Goal: Task Accomplishment & Management: Complete application form

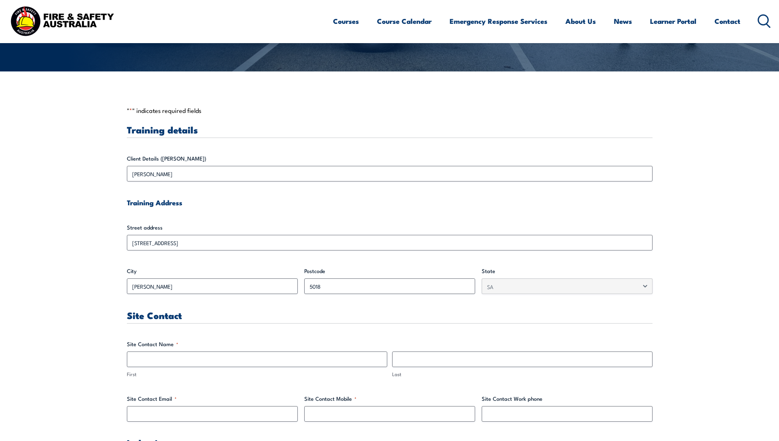
scroll to position [246, 0]
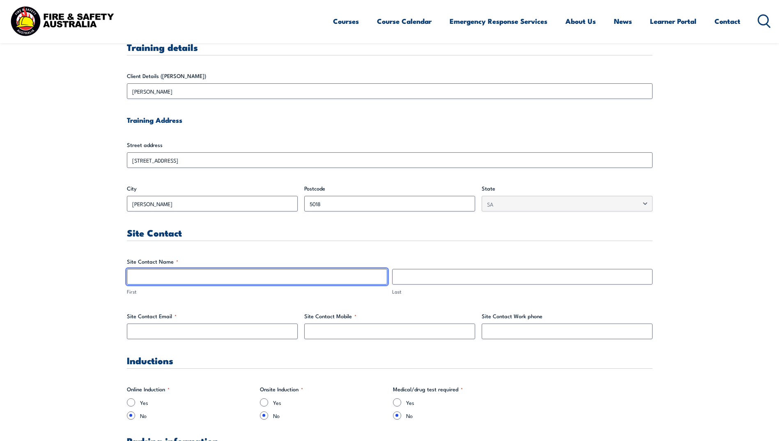
click at [205, 272] on input "First" at bounding box center [257, 277] width 260 height 16
drag, startPoint x: 161, startPoint y: 276, endPoint x: 142, endPoint y: 279, distance: 18.8
click at [142, 279] on input "[PERSON_NAME]" at bounding box center [257, 277] width 260 height 16
type input "[PERSON_NAME]"
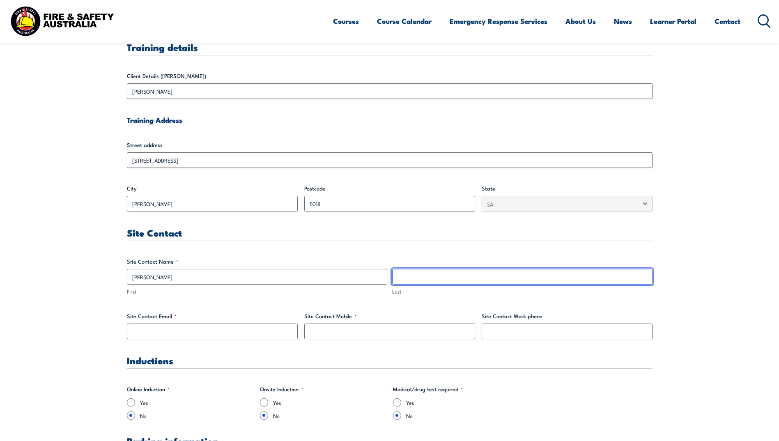
click at [398, 274] on input "Last" at bounding box center [522, 277] width 260 height 16
type input "Starr"
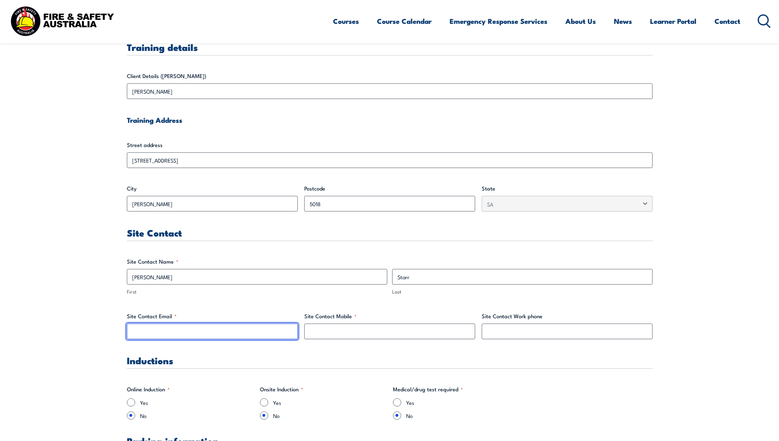
click at [199, 332] on input "Site Contact Email *" at bounding box center [212, 332] width 171 height 16
type input "[EMAIL_ADDRESS][DOMAIN_NAME]"
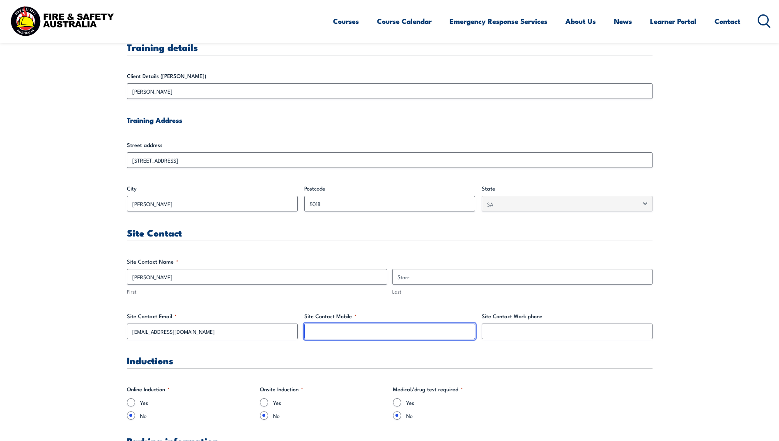
click at [309, 327] on input "Site Contact Mobile *" at bounding box center [389, 332] width 171 height 16
click at [324, 333] on input "Site Contact Mobile *" at bounding box center [389, 332] width 171 height 16
type input "0882309260"
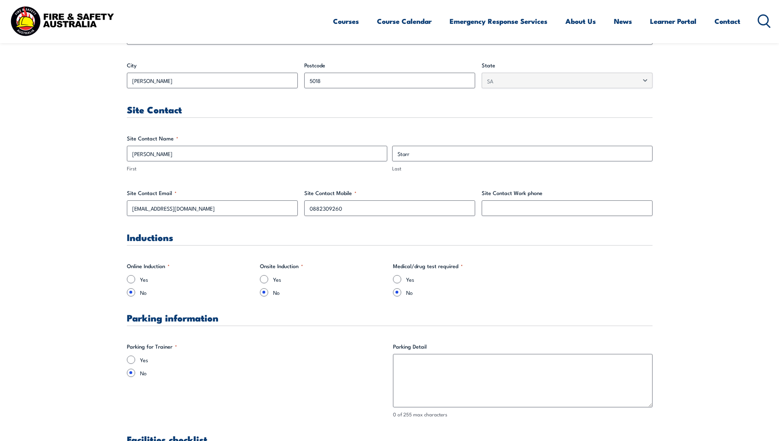
scroll to position [452, 0]
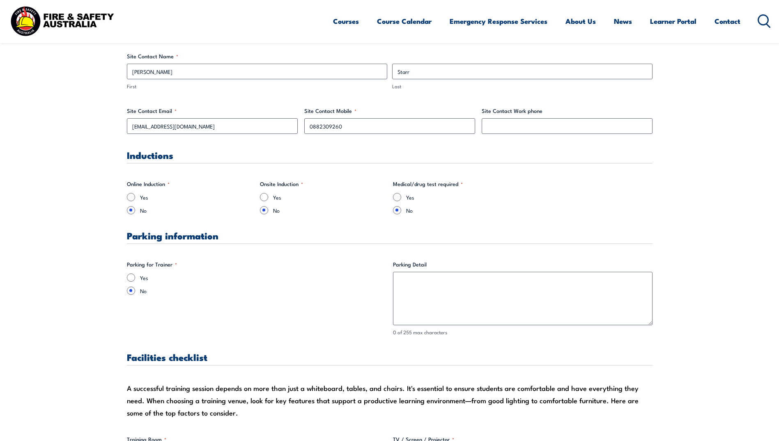
click at [127, 280] on div "Yes" at bounding box center [257, 278] width 260 height 8
click at [130, 280] on input "Yes" at bounding box center [131, 278] width 8 height 8
radio input "true"
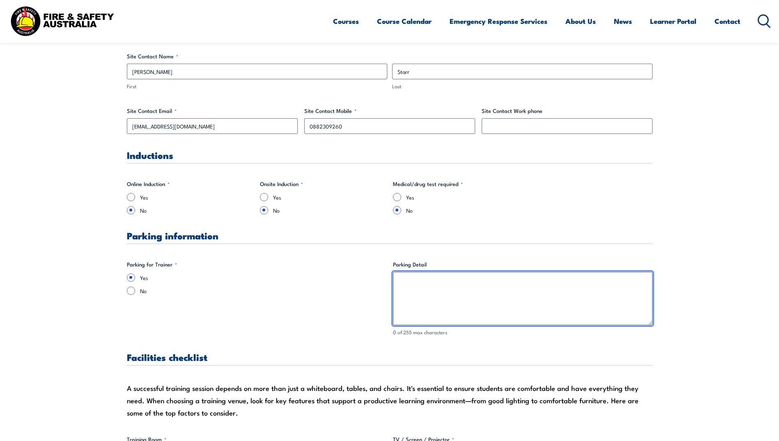
click at [428, 289] on textarea "Parking Detail" at bounding box center [523, 298] width 260 height 53
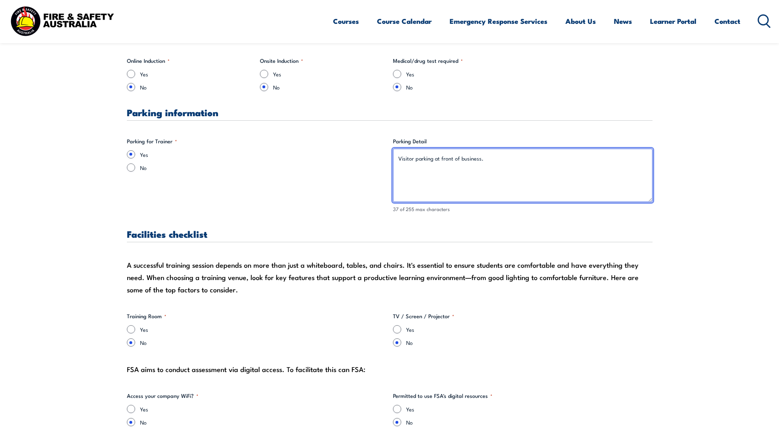
type textarea "Visitor parking at front of business."
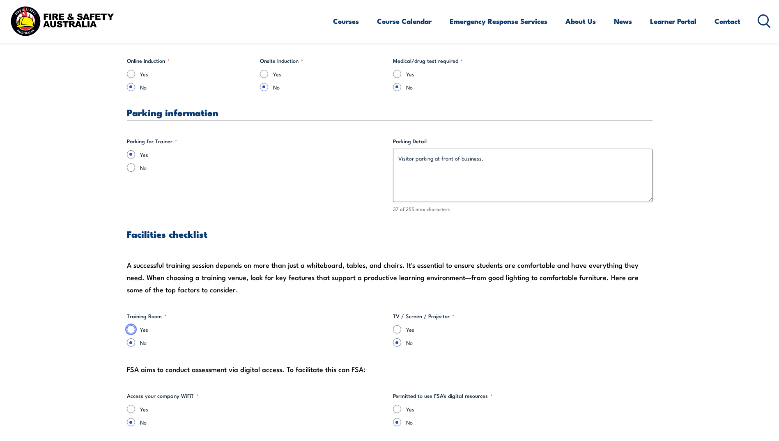
click at [132, 330] on input "Yes" at bounding box center [131, 329] width 8 height 8
radio input "true"
click at [399, 329] on input "Yes" at bounding box center [397, 329] width 8 height 8
radio input "true"
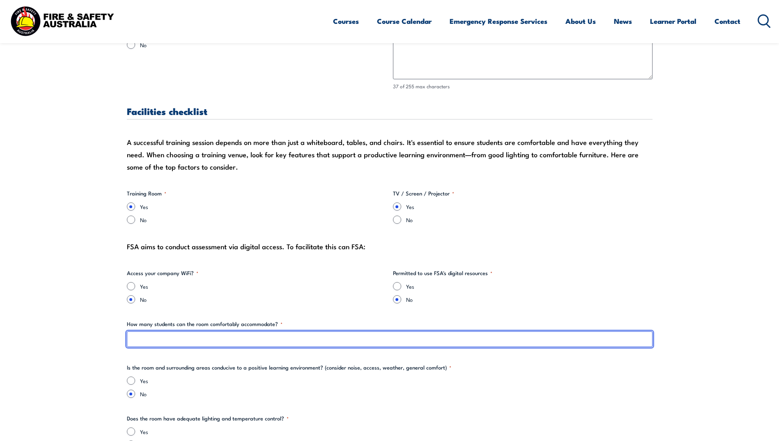
click at [184, 336] on input "How many students can the room comfortably accommodate? *" at bounding box center [390, 340] width 526 height 16
click at [243, 343] on input "25" at bounding box center [390, 340] width 526 height 16
type input "25"
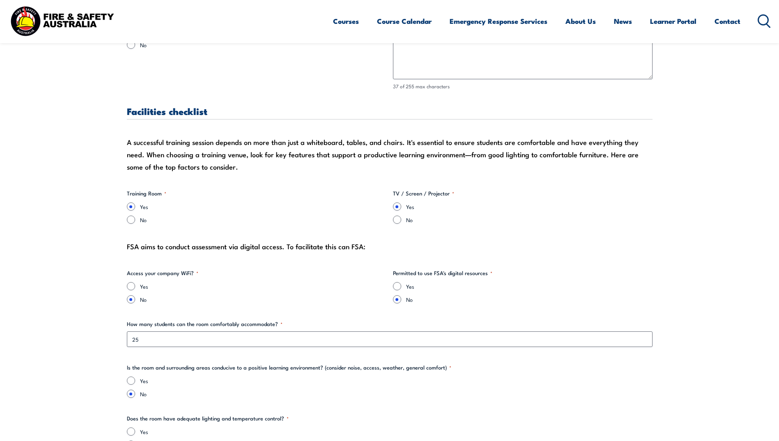
click at [128, 377] on fieldset "Is the room and surrounding areas conducive to a positive learning environment?…" at bounding box center [390, 381] width 526 height 35
click at [129, 379] on input "Yes" at bounding box center [131, 381] width 8 height 8
radio input "true"
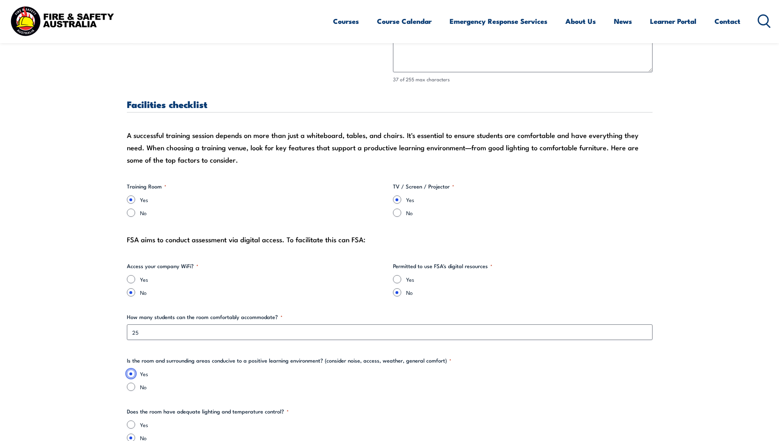
scroll to position [781, 0]
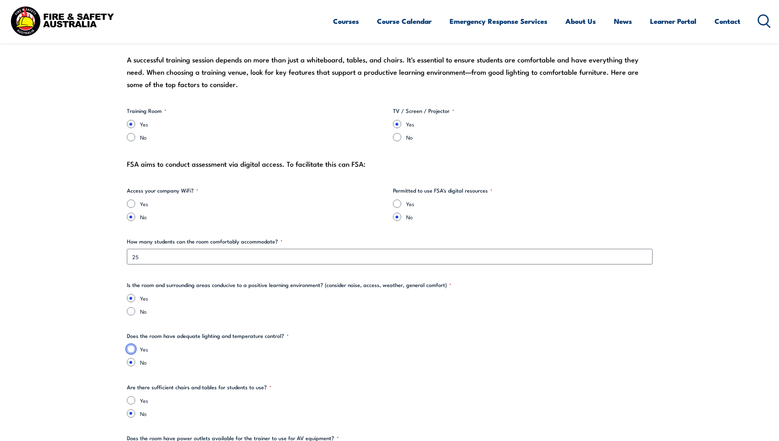
click at [130, 350] on input "Yes" at bounding box center [131, 349] width 8 height 8
radio input "true"
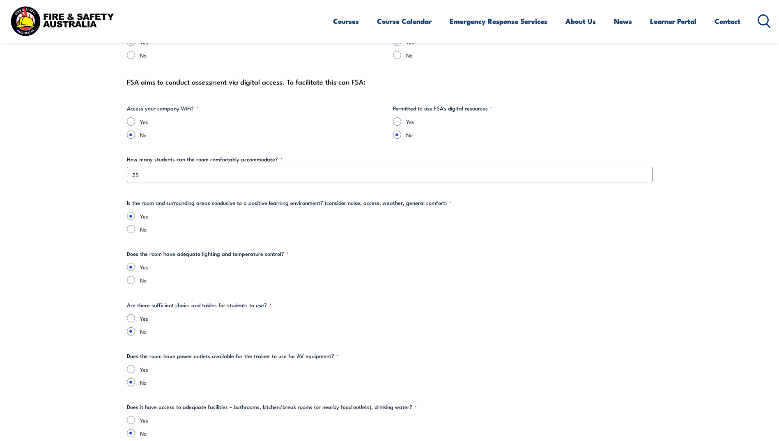
click at [127, 315] on div "Yes" at bounding box center [390, 318] width 526 height 8
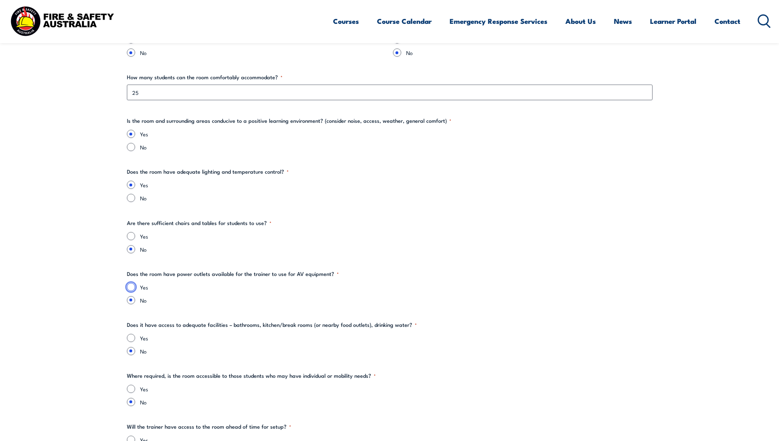
click at [130, 286] on input "Yes" at bounding box center [131, 287] width 8 height 8
radio input "true"
click at [131, 336] on input "Yes" at bounding box center [131, 338] width 8 height 8
radio input "true"
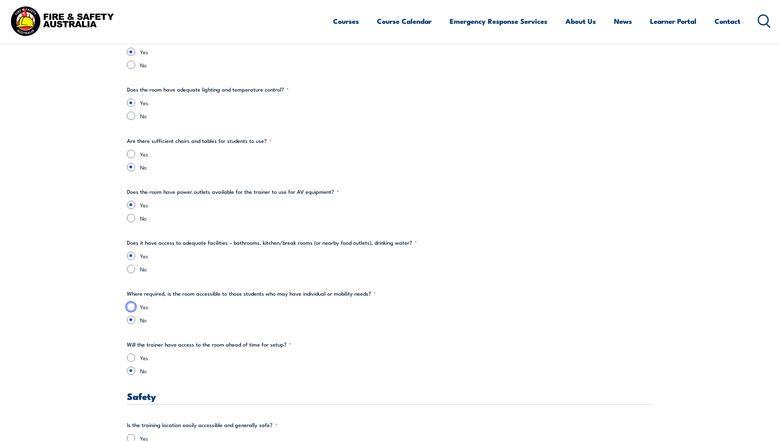
click at [129, 306] on input "Yes" at bounding box center [131, 307] width 8 height 8
radio input "true"
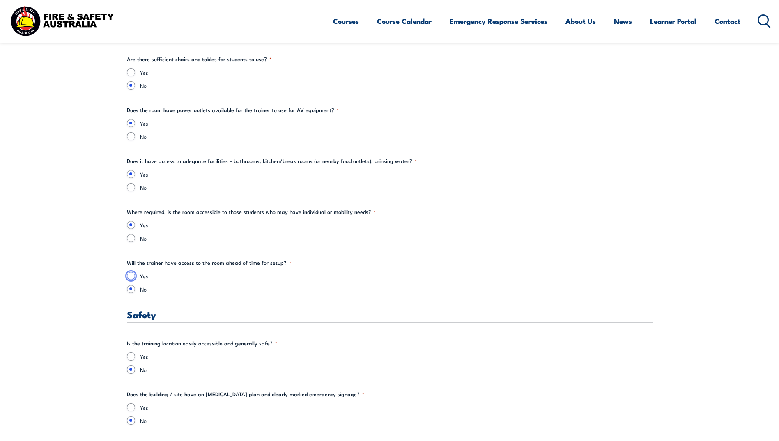
click at [130, 275] on input "Yes" at bounding box center [131, 276] width 8 height 8
radio input "true"
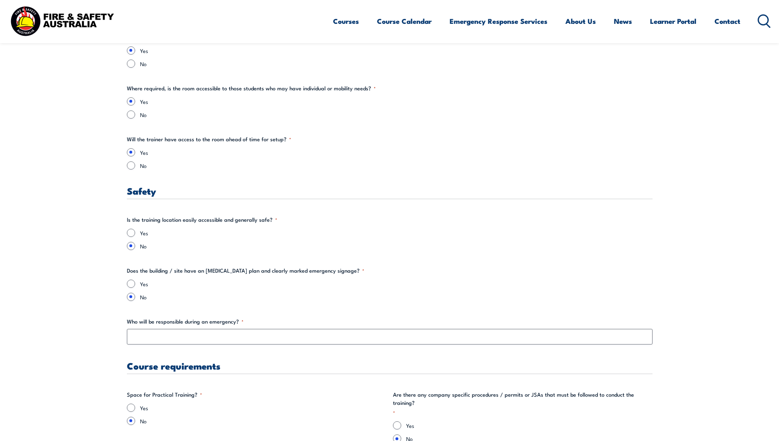
click at [130, 227] on fieldset "Is the training location easily accessible and generally safe? * Yes No" at bounding box center [390, 233] width 526 height 35
click at [131, 233] on input "Yes" at bounding box center [131, 233] width 8 height 8
radio input "true"
click at [131, 285] on input "Yes" at bounding box center [131, 284] width 8 height 8
radio input "true"
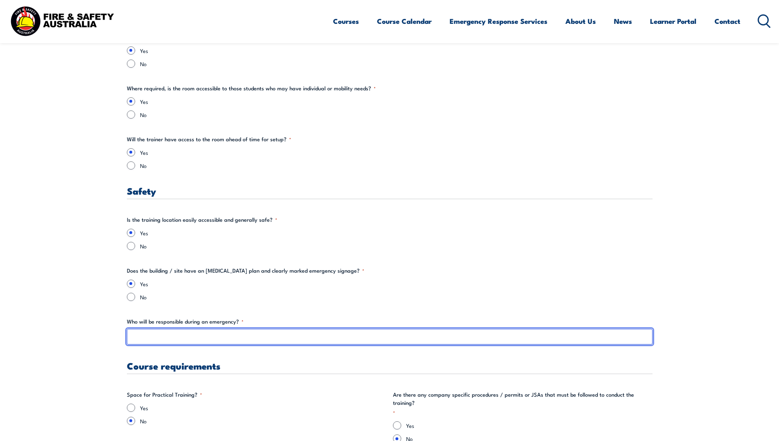
click at [145, 332] on input "Who will be responsible during an emergency? *" at bounding box center [390, 337] width 526 height 16
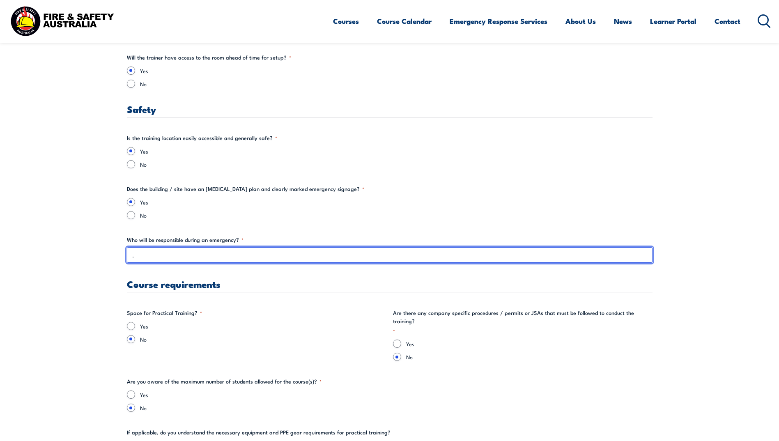
type input "."
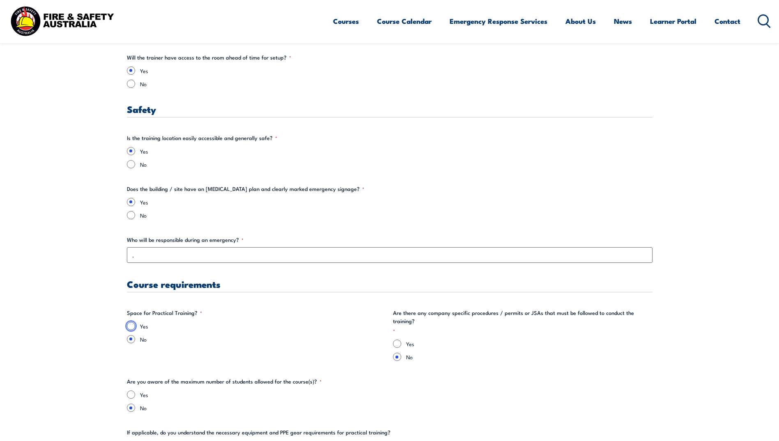
click at [132, 326] on input "Yes" at bounding box center [131, 326] width 8 height 8
radio input "true"
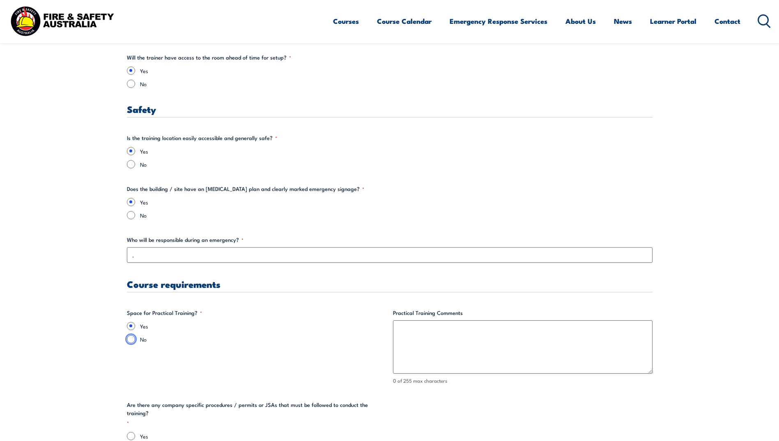
click at [131, 337] on input "No" at bounding box center [131, 339] width 8 height 8
radio input "true"
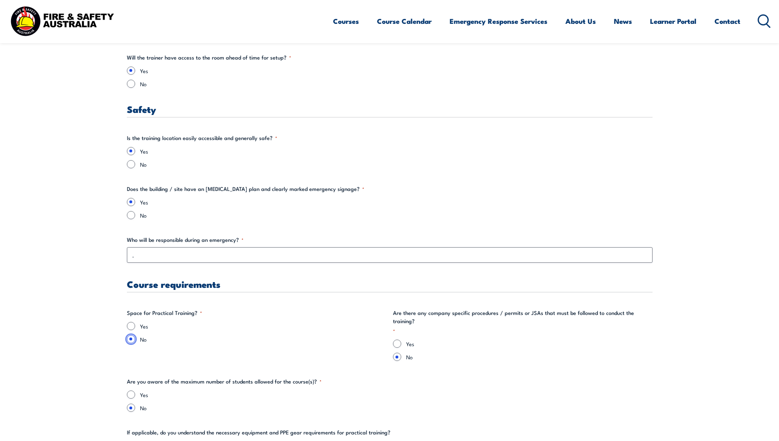
scroll to position [1396, 0]
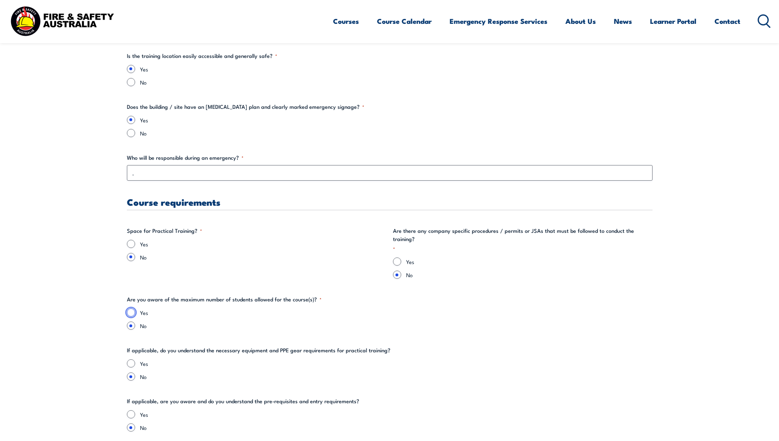
click at [130, 309] on input "Yes" at bounding box center [131, 313] width 8 height 8
radio input "true"
click at [131, 359] on input "Yes" at bounding box center [131, 363] width 8 height 8
radio input "true"
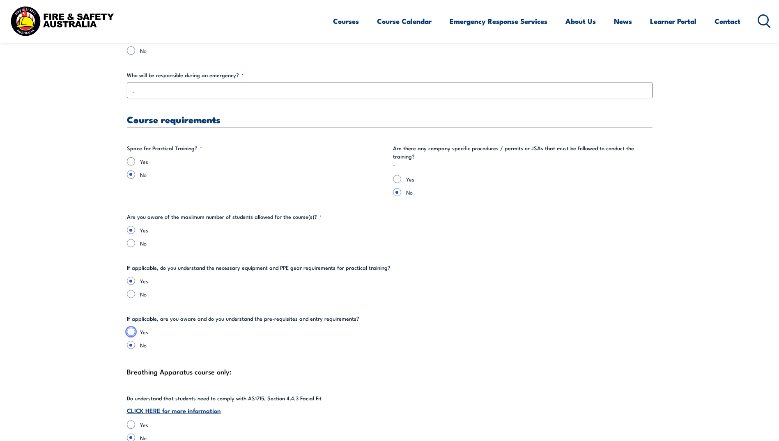
click at [133, 328] on input "Yes" at bounding box center [131, 332] width 8 height 8
radio input "true"
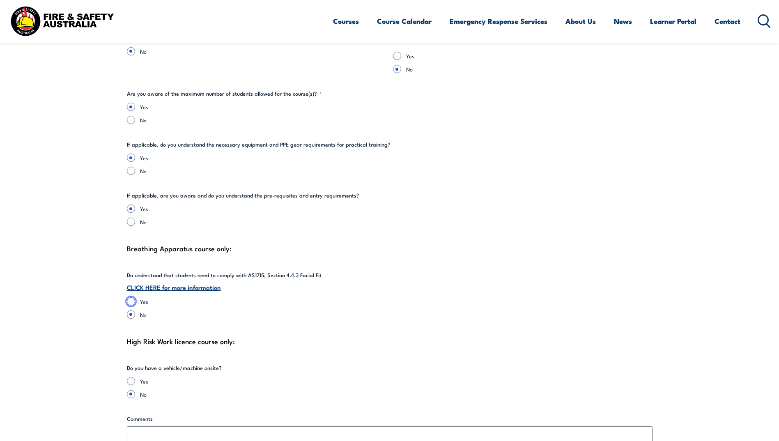
click at [133, 297] on input "Yes" at bounding box center [131, 301] width 8 height 8
radio input "true"
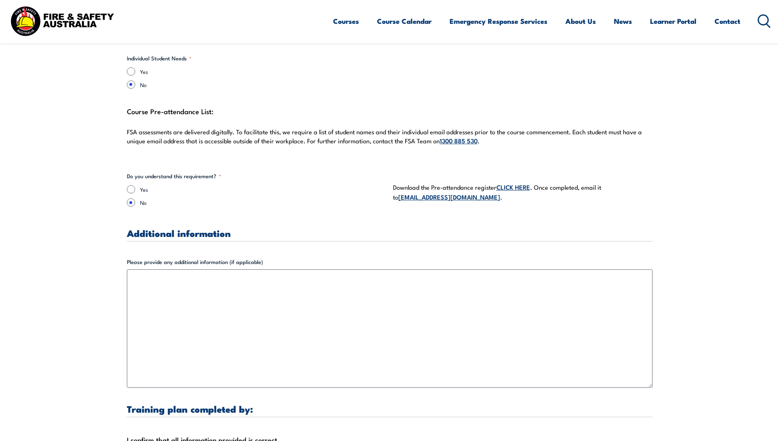
scroll to position [2218, 0]
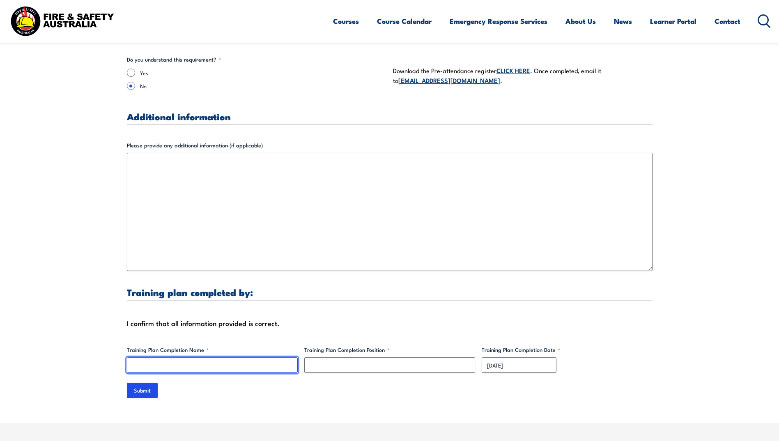
click at [154, 357] on input "Training Plan Completion Name *" at bounding box center [212, 365] width 171 height 16
type input "[PERSON_NAME]"
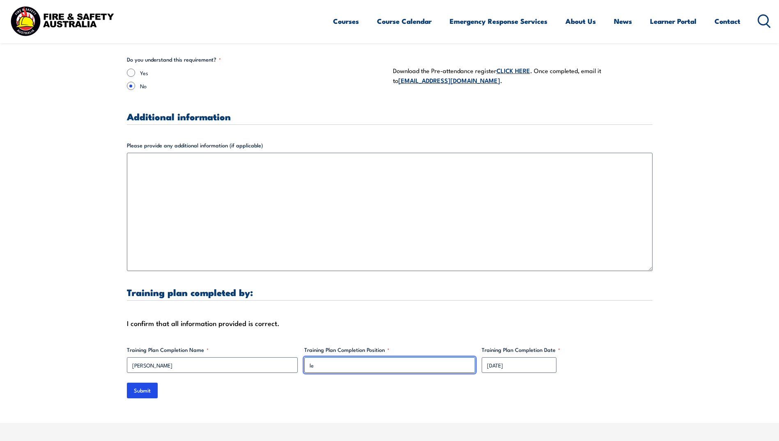
type input "l"
type input "L&D Specialist"
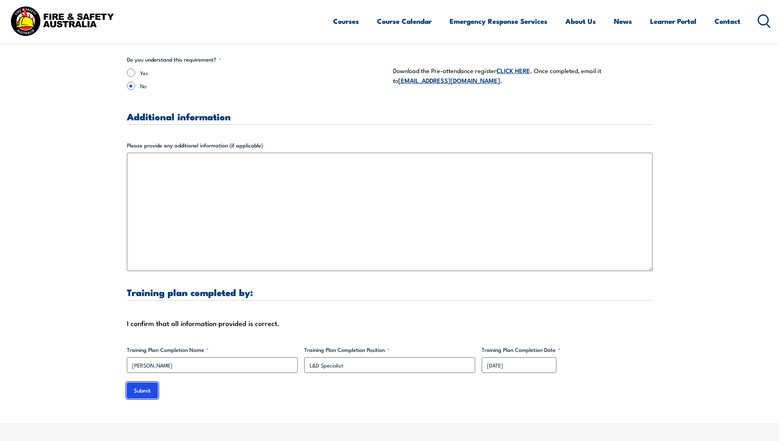
click at [131, 383] on input "Submit" at bounding box center [142, 391] width 31 height 16
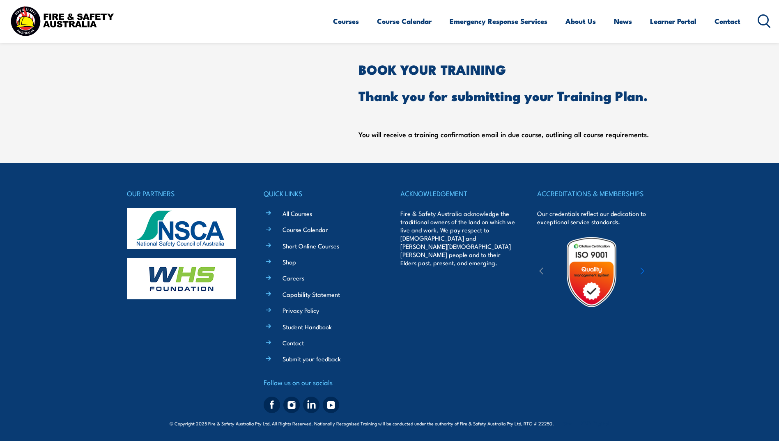
scroll to position [0, 0]
